Goal: Task Accomplishment & Management: Manage account settings

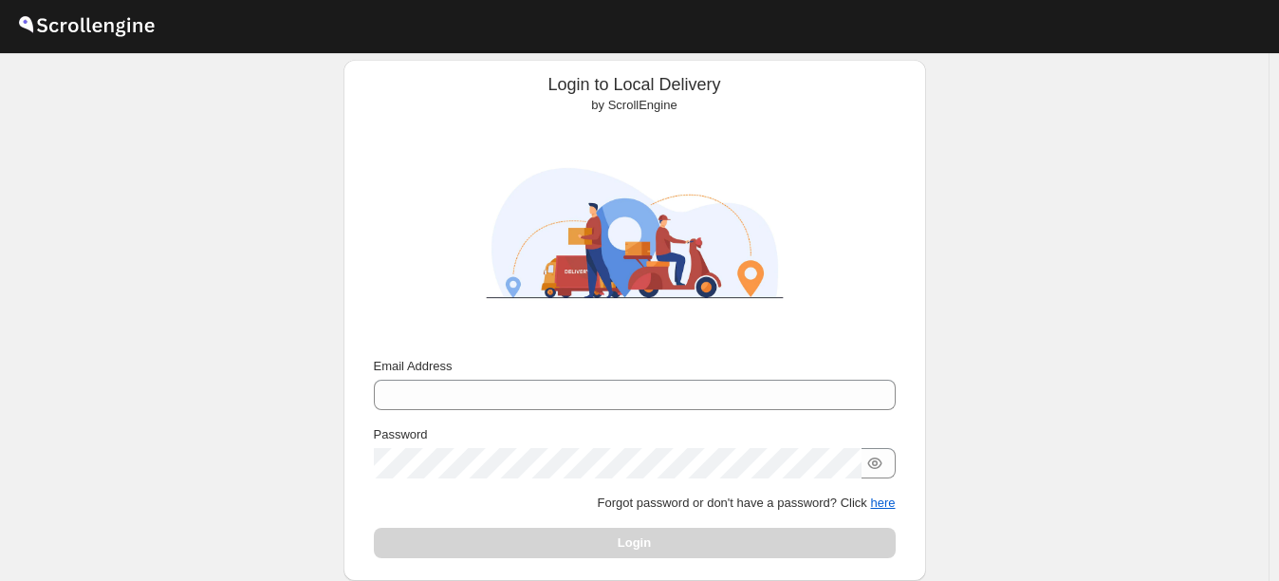
scroll to position [171, 0]
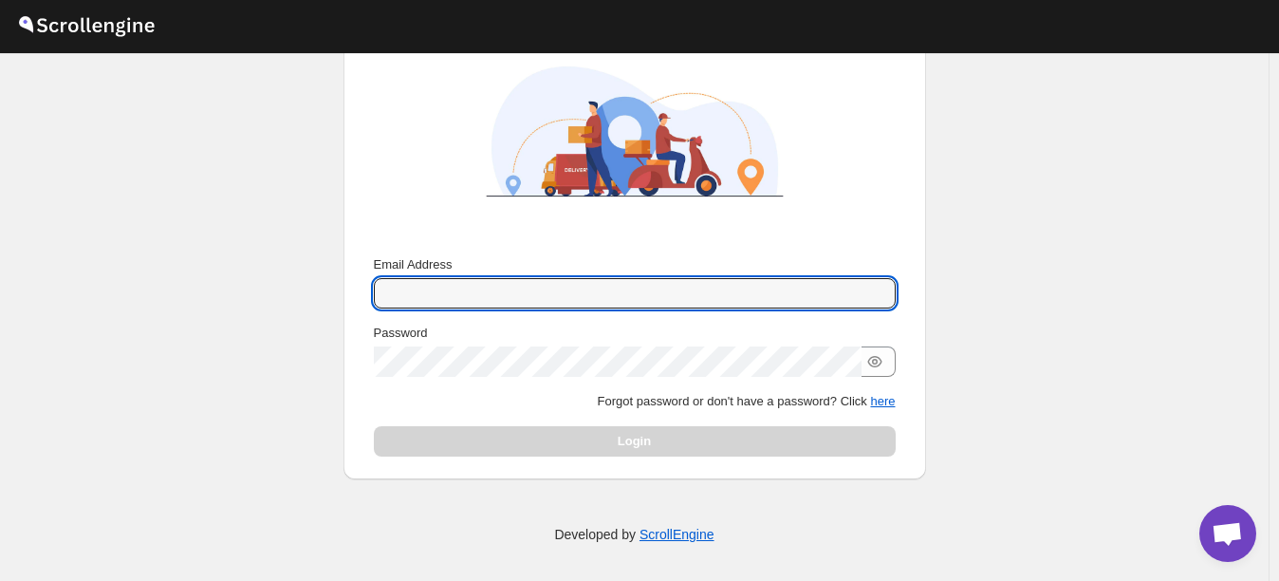
type input "[EMAIL_ADDRESS][DOMAIN_NAME]"
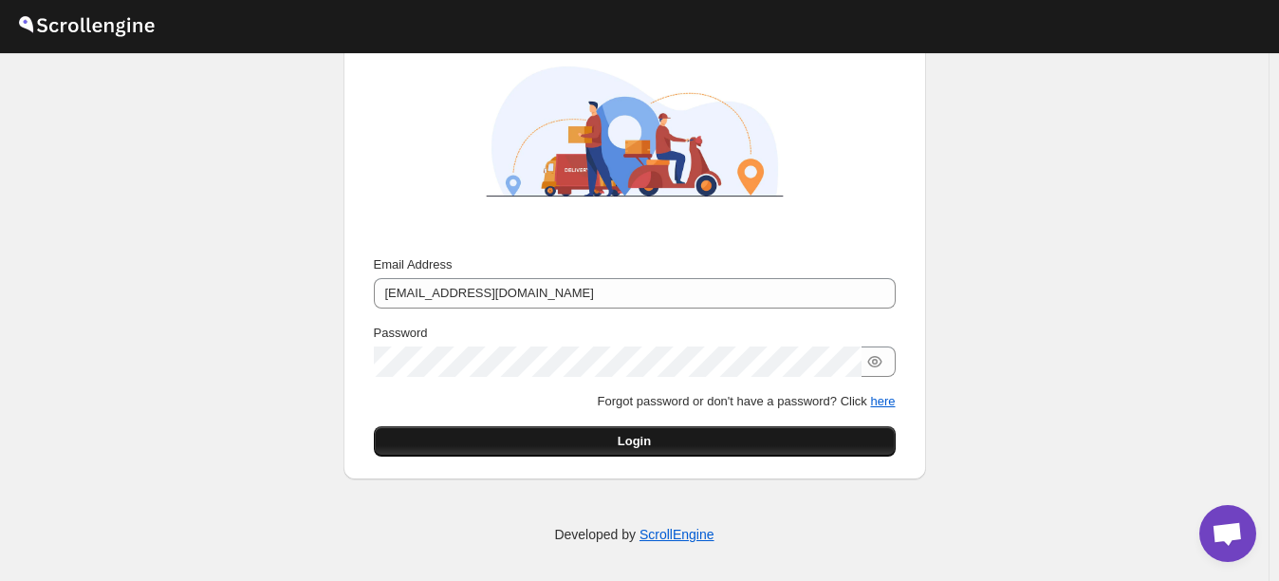
click at [710, 439] on div "Login" at bounding box center [635, 441] width 522 height 30
click at [709, 439] on button "Login" at bounding box center [635, 441] width 522 height 30
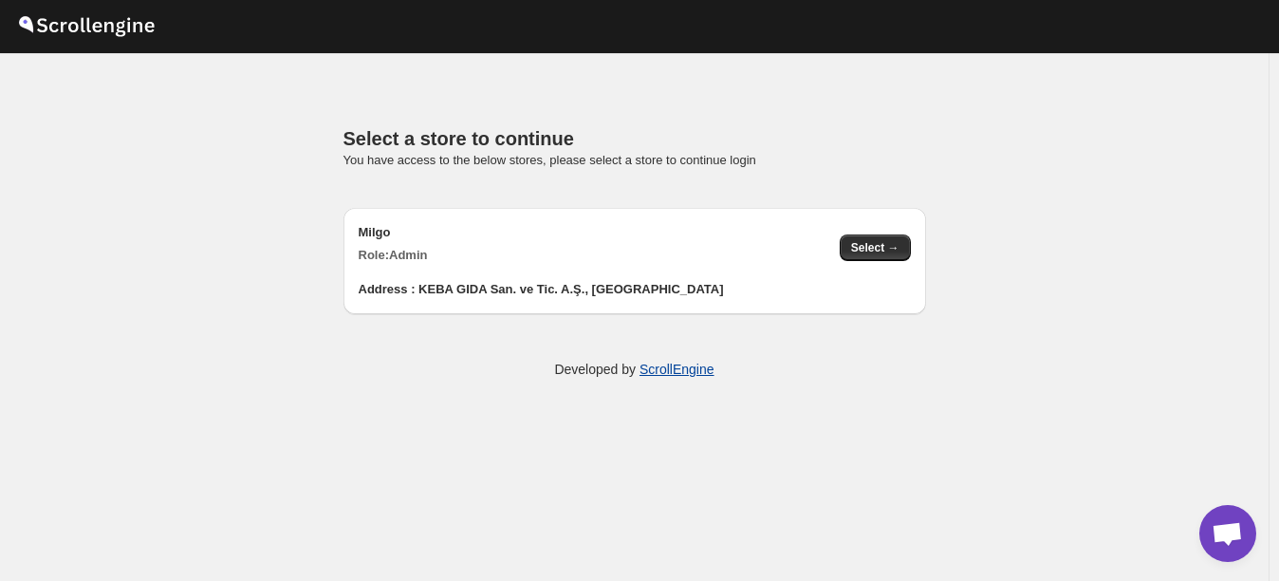
scroll to position [0, 0]
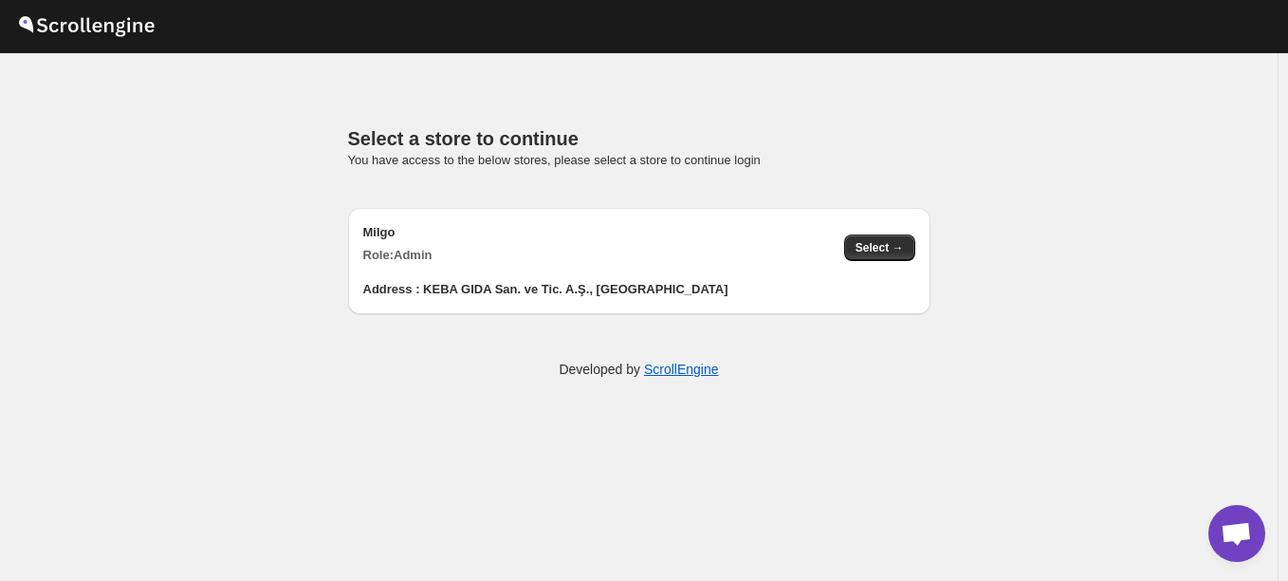
click at [747, 268] on div "Address : KEBA GIDA San. ve Tic. A.Ş., [GEOGRAPHIC_DATA]" at bounding box center [639, 282] width 552 height 34
click at [890, 248] on span "Select →" at bounding box center [880, 247] width 48 height 15
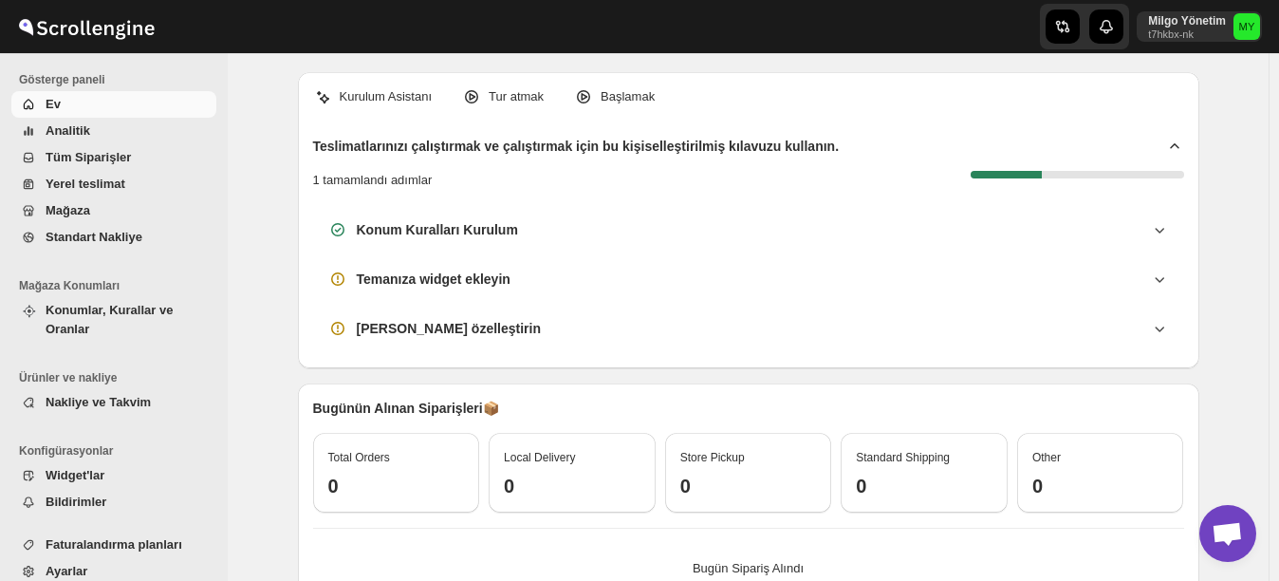
click at [95, 187] on span "Yerel teslimat" at bounding box center [86, 183] width 80 height 14
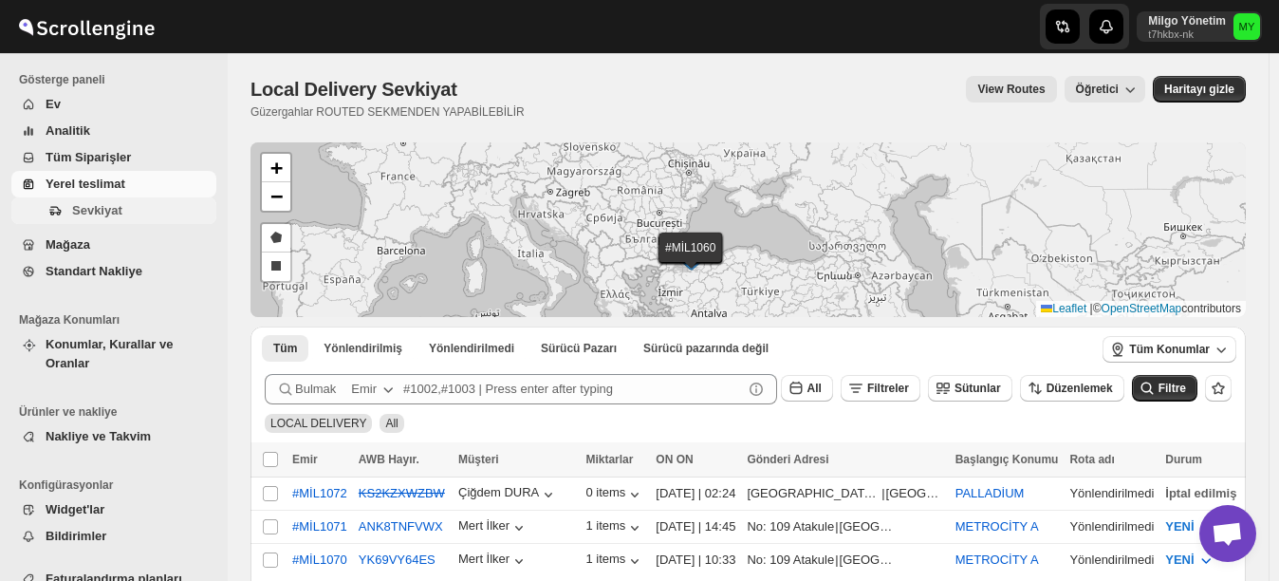
click at [113, 213] on span "Sevkiyat" at bounding box center [97, 210] width 50 height 14
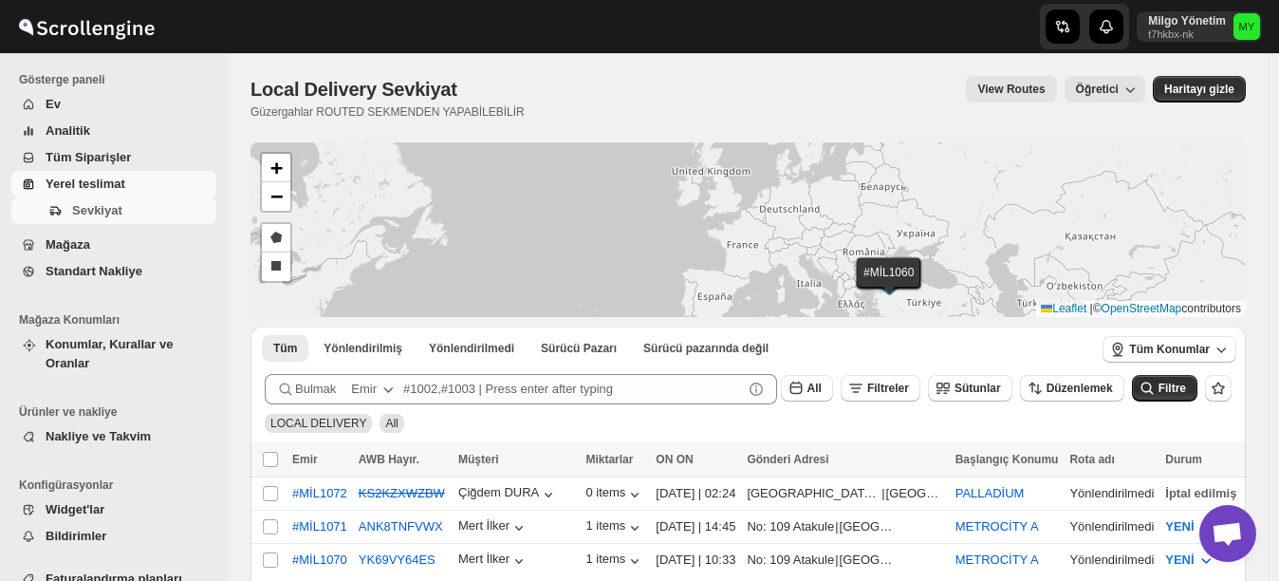
click at [72, 240] on span "Mağaza" at bounding box center [68, 244] width 45 height 14
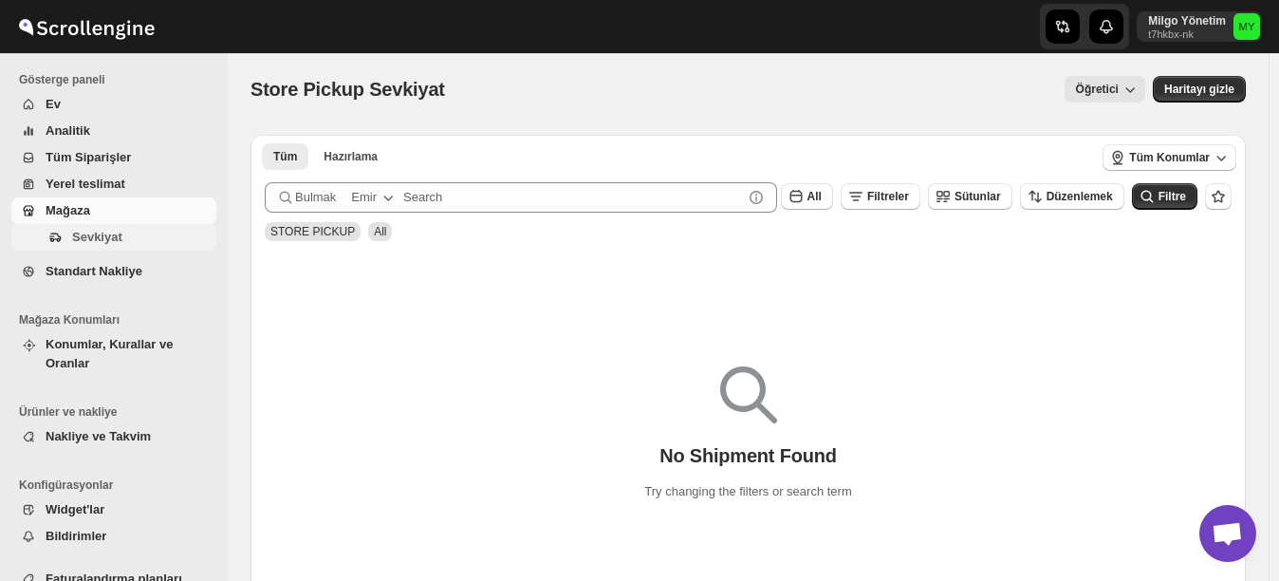
click at [108, 234] on span "Sevkiyat" at bounding box center [97, 237] width 50 height 14
click at [1181, 157] on span "Tüm Konumlar" at bounding box center [1169, 157] width 81 height 15
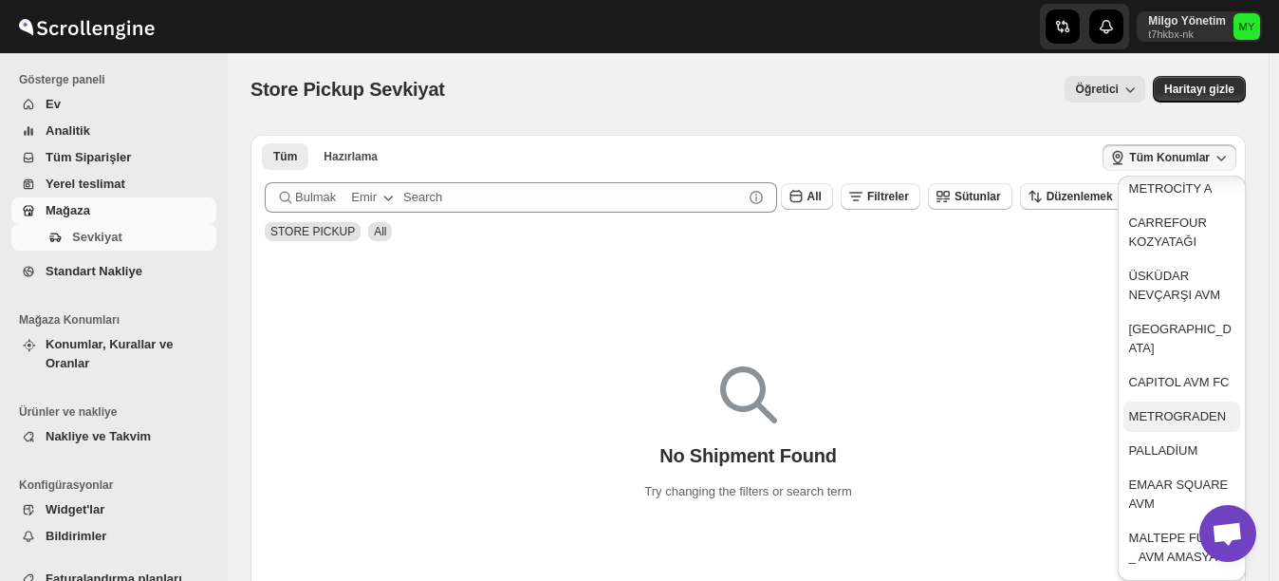
scroll to position [411, 0]
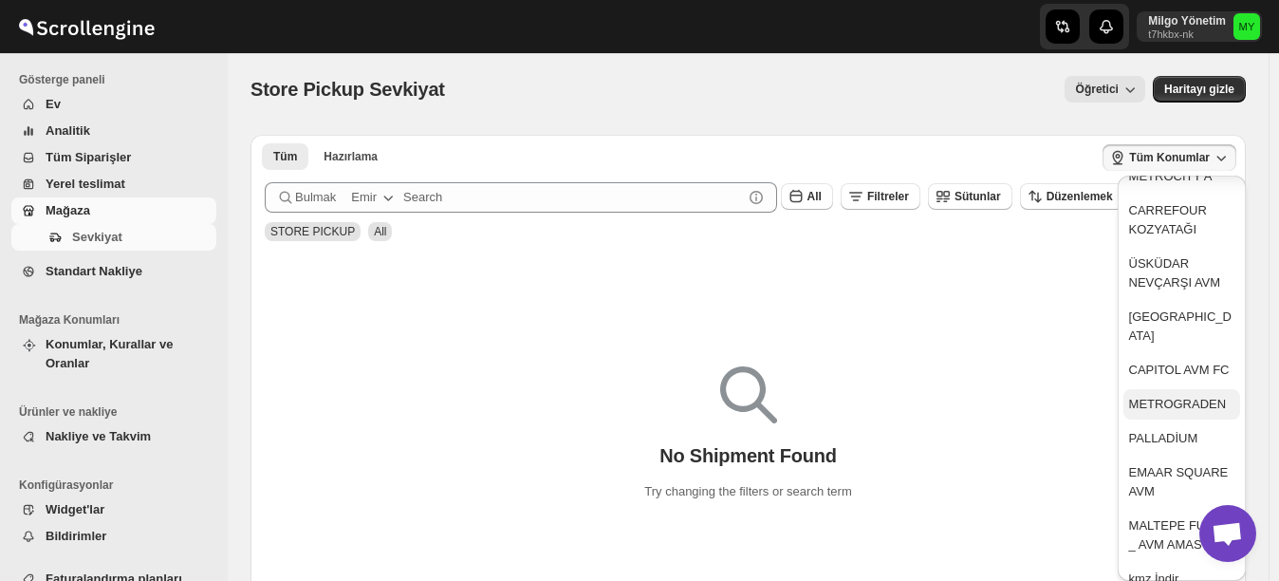
click at [1166, 429] on div "PALLADİUM" at bounding box center [1163, 438] width 69 height 19
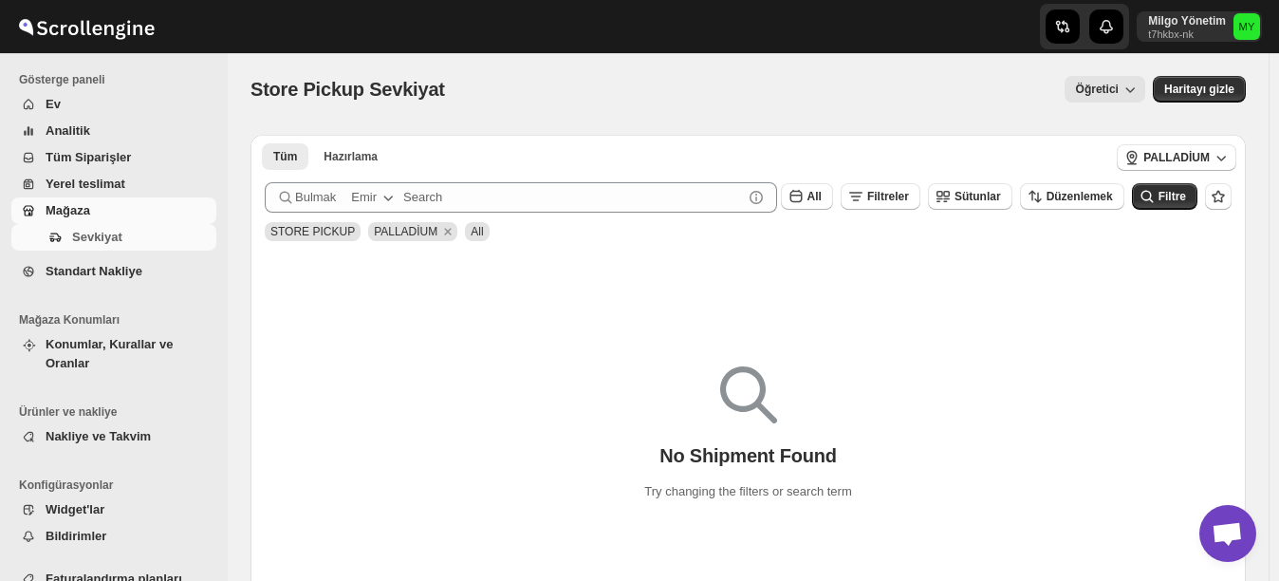
click at [93, 157] on span "Tüm Siparişler" at bounding box center [88, 157] width 85 height 14
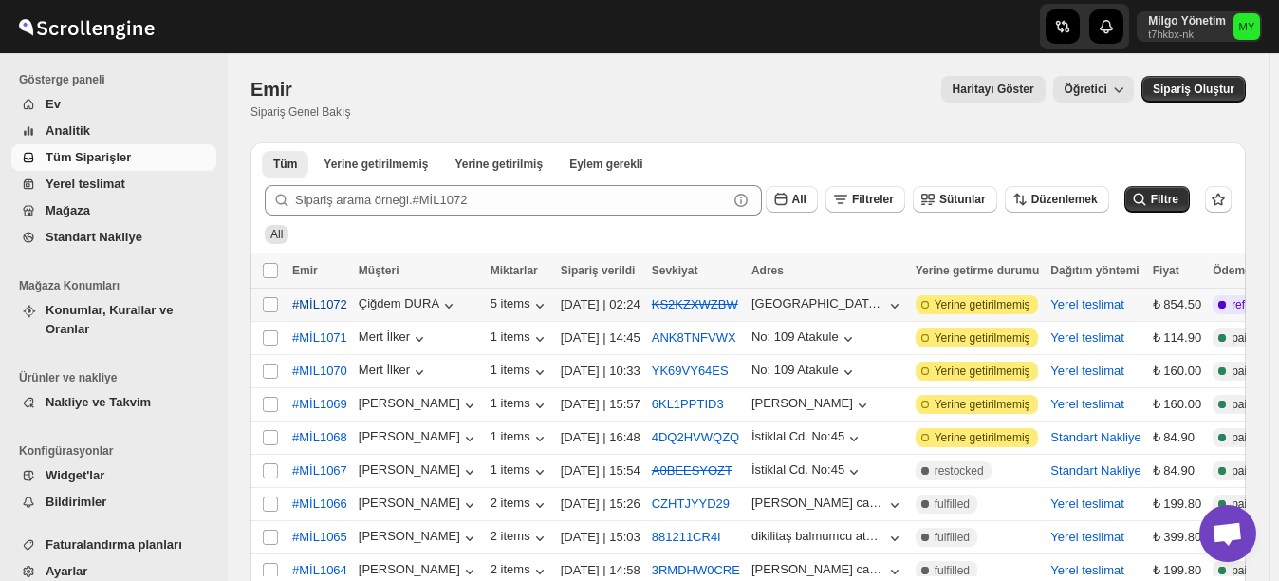
click at [319, 300] on span "#MİL1072" at bounding box center [319, 304] width 55 height 19
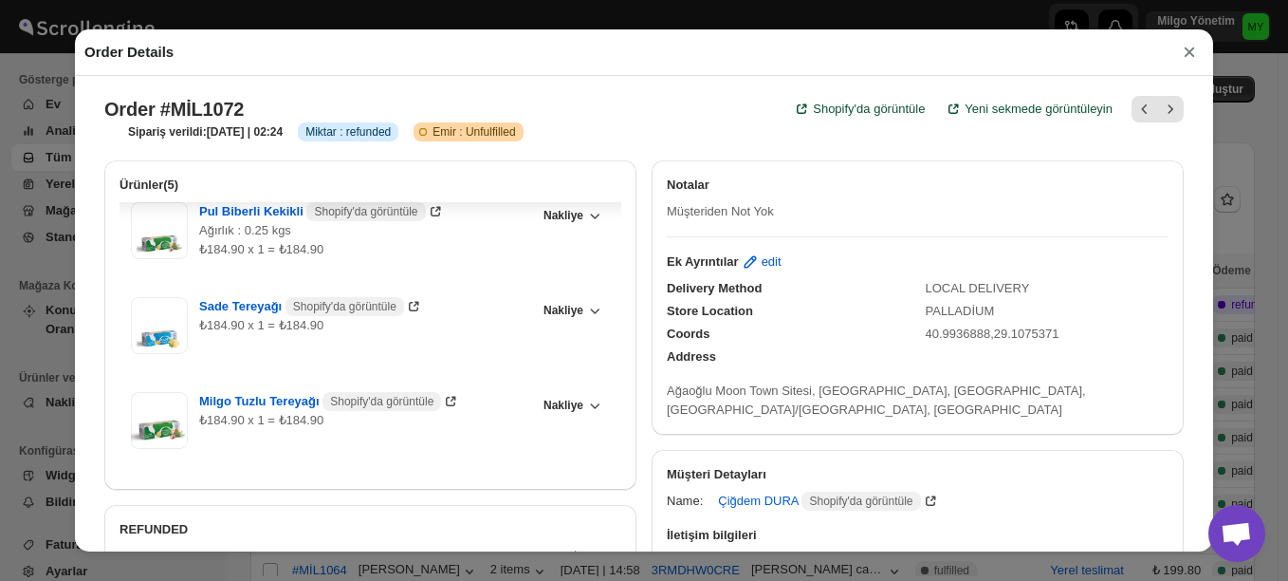
click at [1192, 53] on button "×" at bounding box center [1189, 52] width 28 height 27
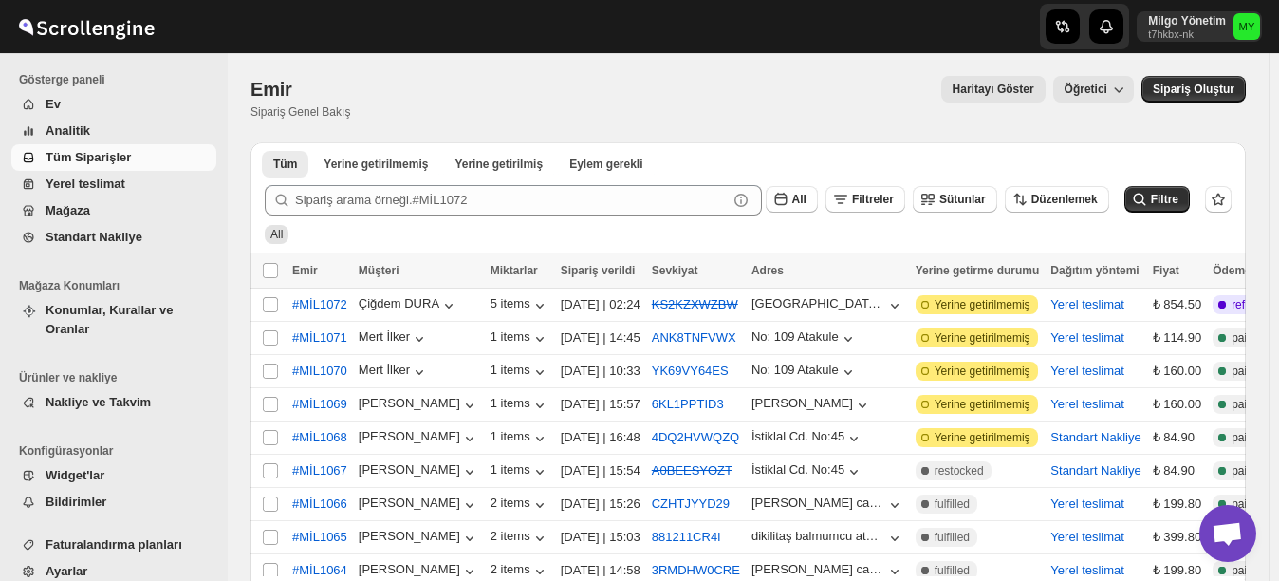
click at [148, 192] on span "Yerel teslimat" at bounding box center [129, 184] width 167 height 19
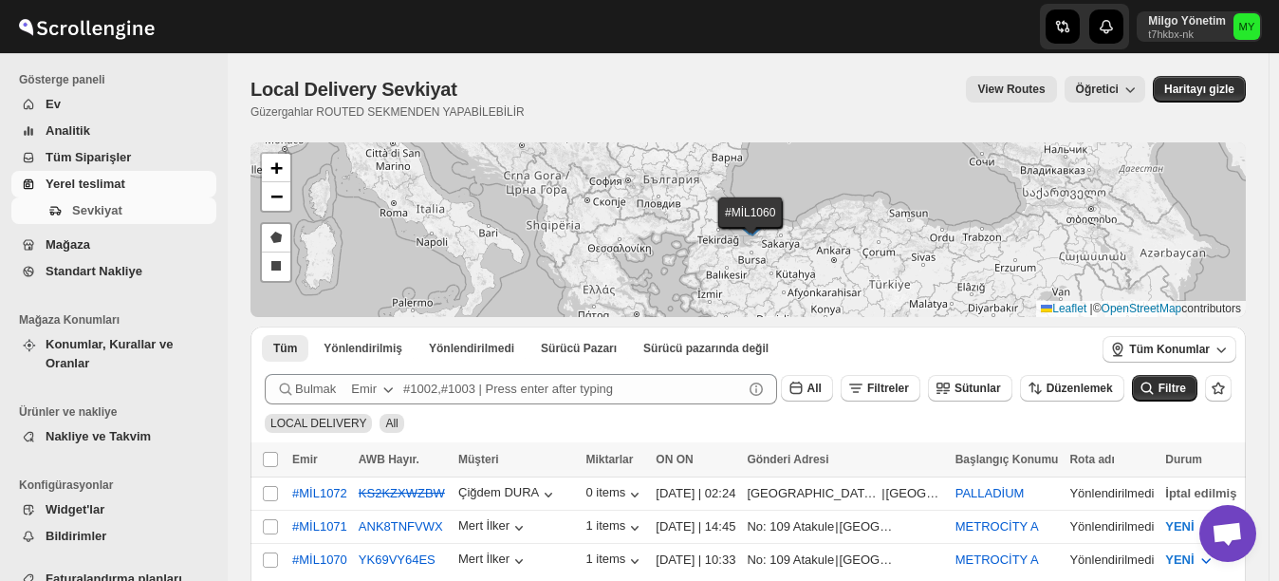
click at [102, 159] on span "Tüm Siparişler" at bounding box center [88, 157] width 85 height 14
